Goal: Find specific page/section: Locate a particular part of the current website

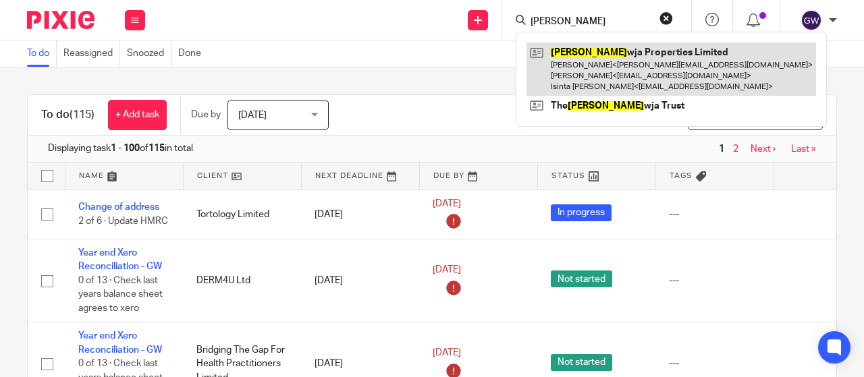
type input "merle"
click at [612, 64] on link at bounding box center [672, 69] width 290 height 53
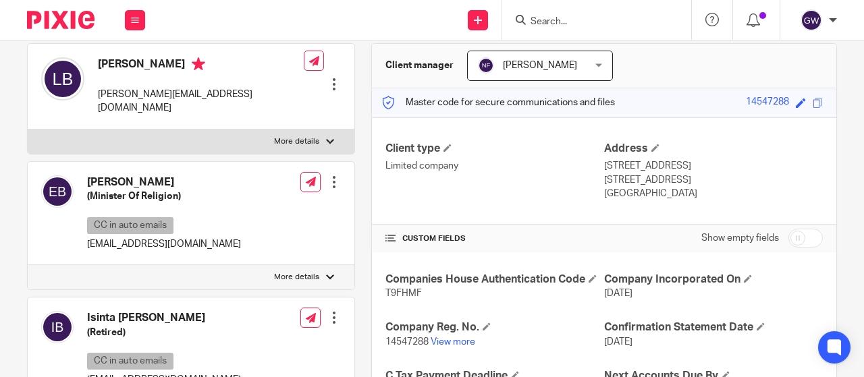
scroll to position [203, 0]
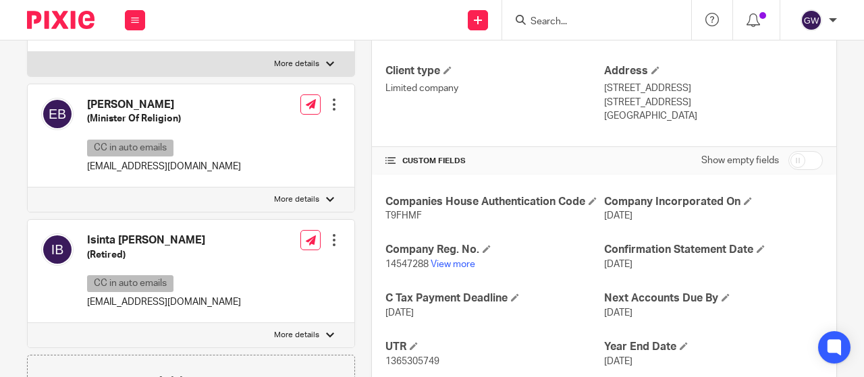
click at [396, 211] on span "T9FHMF" at bounding box center [403, 215] width 36 height 9
click at [396, 217] on span "T9FHMF" at bounding box center [403, 215] width 36 height 9
click at [394, 211] on span "T9FHMF" at bounding box center [403, 215] width 36 height 9
copy span "T9FHMF"
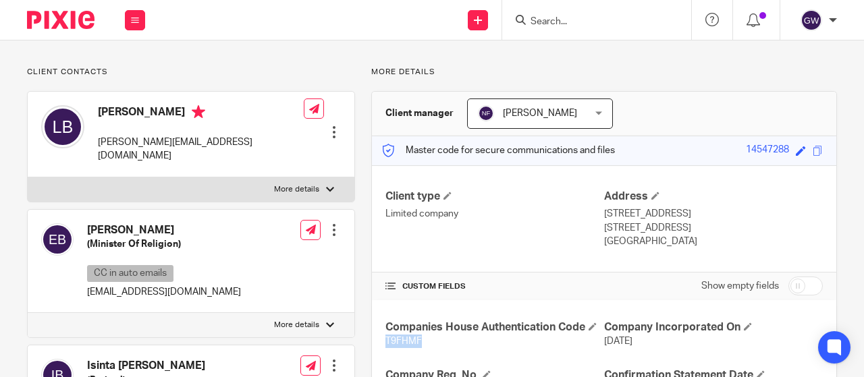
scroll to position [0, 0]
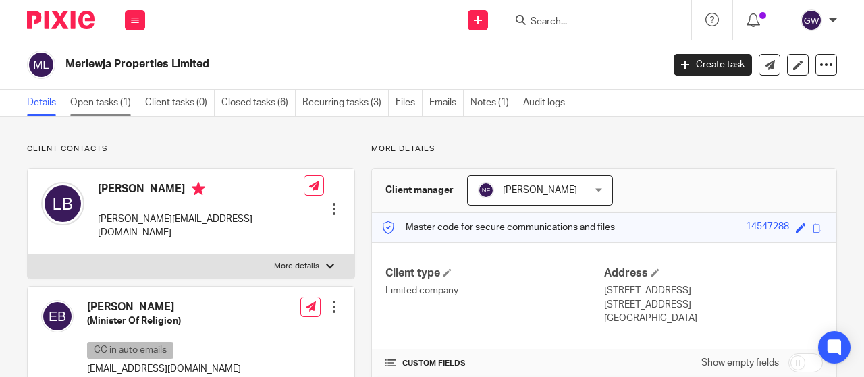
click at [100, 103] on link "Open tasks (1)" at bounding box center [104, 103] width 68 height 26
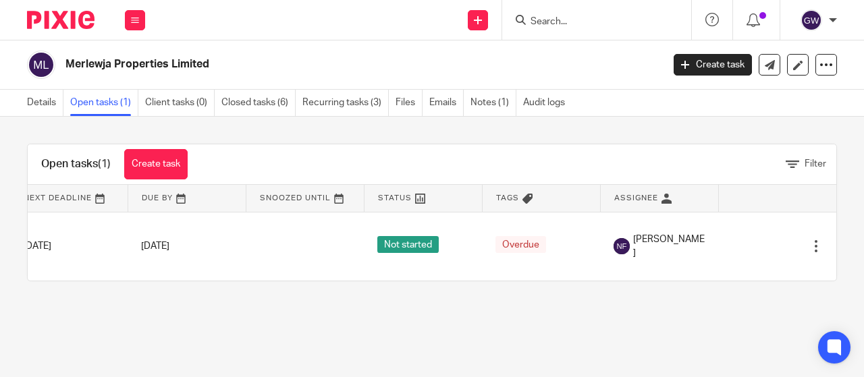
scroll to position [0, 157]
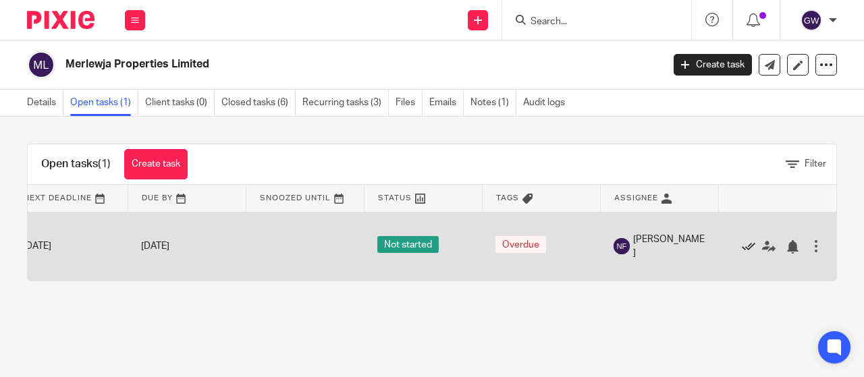
click at [742, 242] on icon at bounding box center [749, 247] width 14 height 14
